Goal: Task Accomplishment & Management: Use online tool/utility

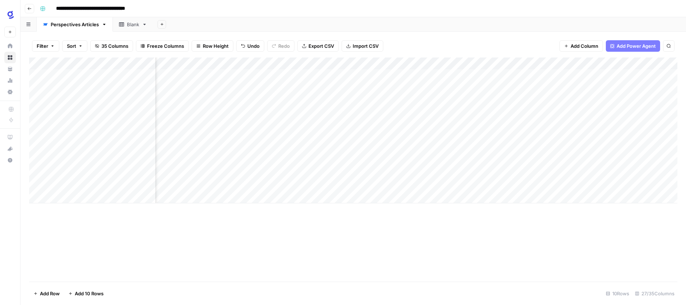
scroll to position [0, 1075]
click at [102, 184] on div "Add Column" at bounding box center [353, 155] width 648 height 195
type textarea "**********"
click at [105, 199] on div "Add Column" at bounding box center [353, 155] width 648 height 195
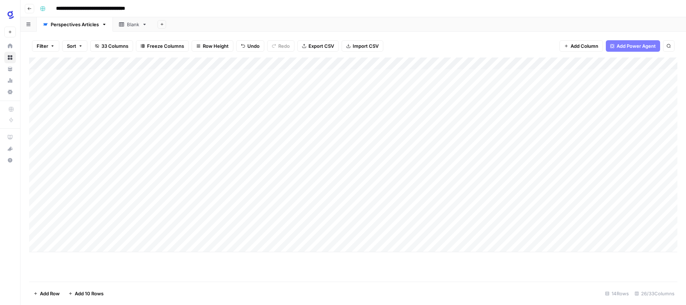
click at [189, 184] on div "Add Column" at bounding box center [353, 155] width 648 height 195
click at [214, 185] on div "Add Column" at bounding box center [353, 155] width 648 height 195
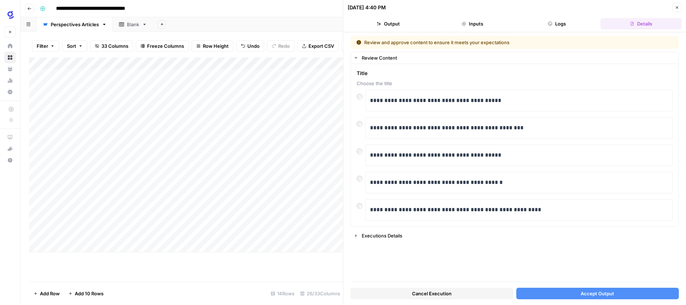
click at [602, 291] on span "Accept Output" at bounding box center [597, 293] width 33 height 7
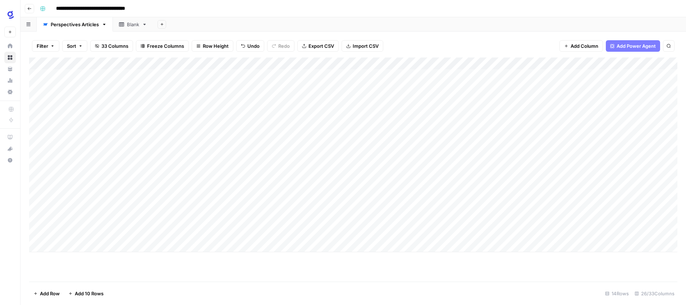
click at [302, 184] on div "Add Column" at bounding box center [353, 155] width 648 height 195
click at [288, 185] on textarea "**********" at bounding box center [341, 186] width 115 height 10
type textarea "**********"
click at [327, 228] on div "Add Column" at bounding box center [353, 155] width 648 height 195
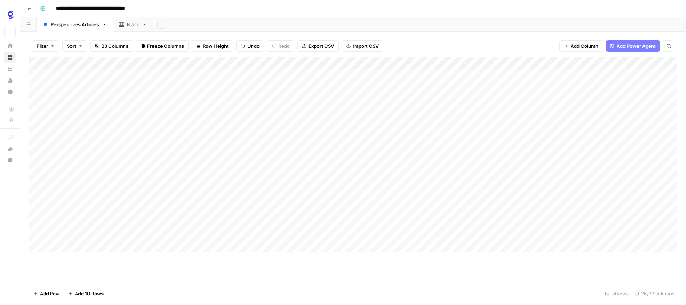
click at [456, 184] on div "Add Column" at bounding box center [353, 155] width 648 height 195
click at [617, 185] on div "Add Column" at bounding box center [353, 155] width 648 height 195
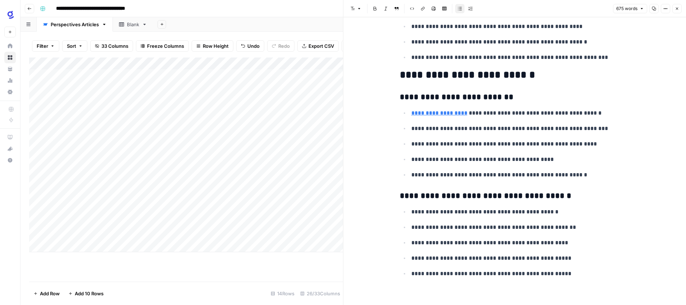
scroll to position [1276, 0]
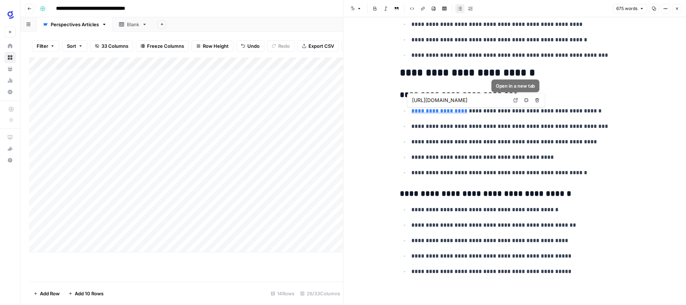
click at [516, 101] on icon at bounding box center [516, 100] width 4 height 4
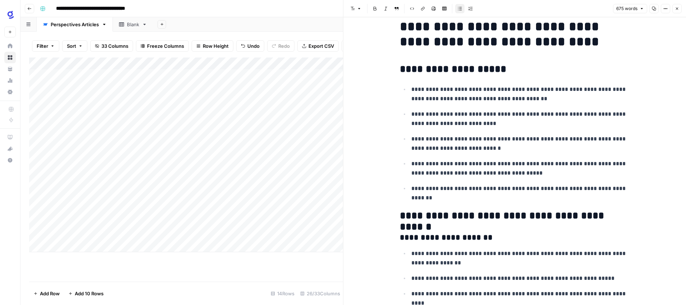
scroll to position [0, 0]
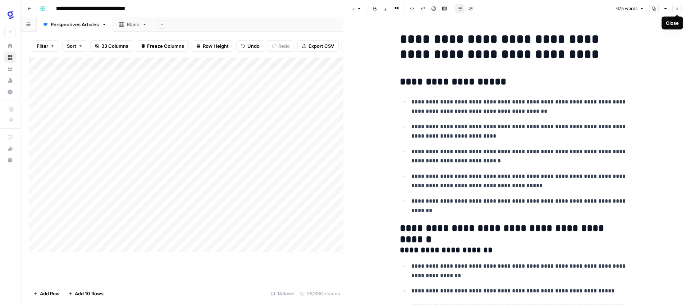
click at [676, 10] on icon "button" at bounding box center [677, 8] width 4 height 4
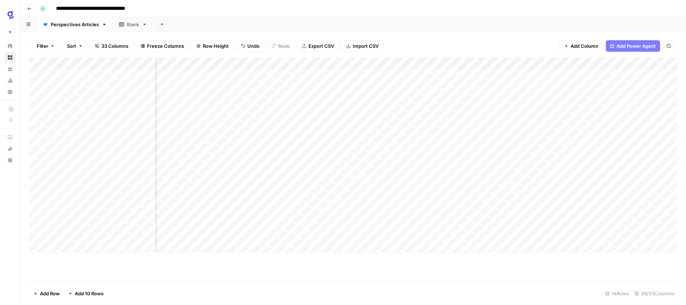
scroll to position [0, 161]
click at [493, 184] on div "Add Column" at bounding box center [353, 155] width 648 height 195
click at [512, 184] on div "Add Column" at bounding box center [353, 155] width 648 height 195
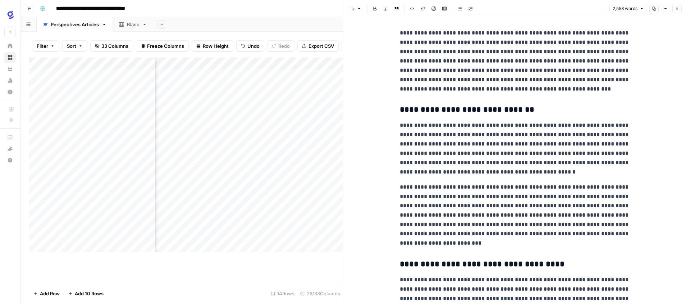
scroll to position [1675, 0]
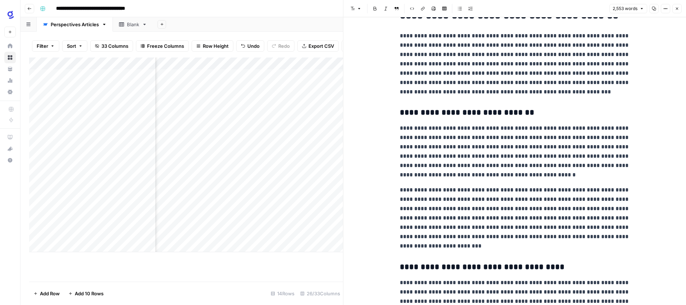
click at [676, 8] on icon "button" at bounding box center [677, 8] width 4 height 4
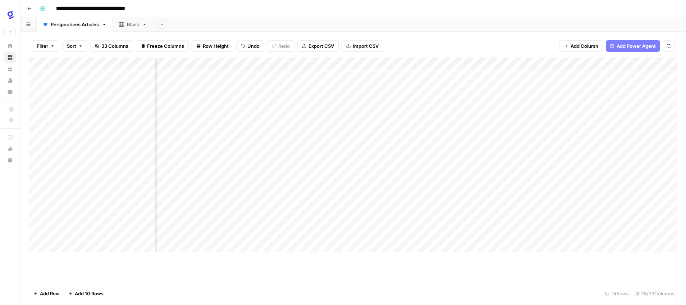
click at [582, 184] on div "Add Column" at bounding box center [353, 155] width 648 height 195
